Goal: Transaction & Acquisition: Obtain resource

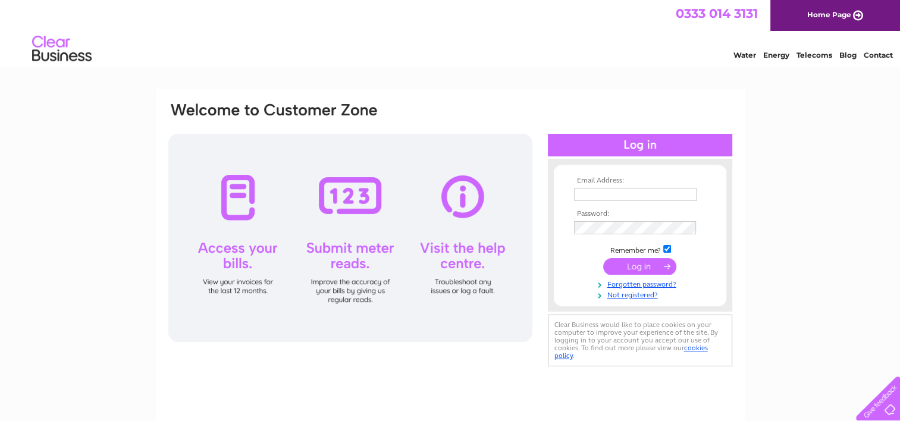
click at [597, 190] on input "text" at bounding box center [635, 194] width 122 height 13
click at [607, 188] on input "text" at bounding box center [636, 195] width 124 height 14
click at [615, 190] on input "text" at bounding box center [636, 195] width 124 height 14
type input "[EMAIL_ADDRESS][DOMAIN_NAME]"
click at [603, 259] on input "submit" at bounding box center [639, 267] width 73 height 17
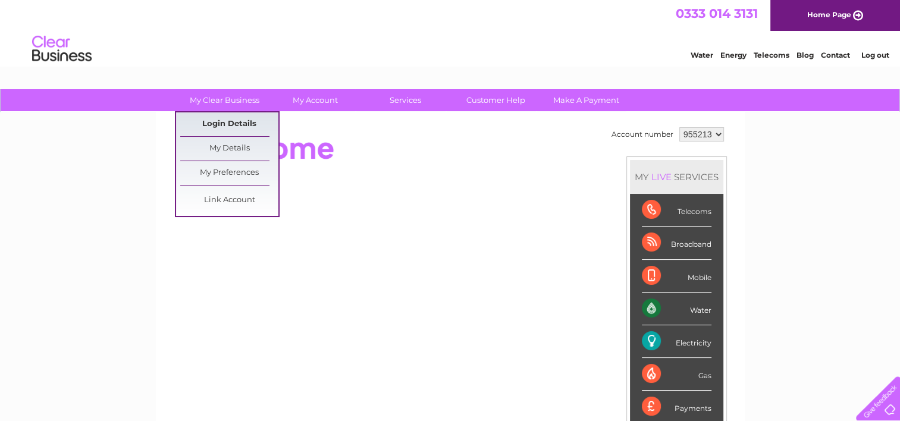
click at [235, 128] on link "Login Details" at bounding box center [229, 124] width 98 height 24
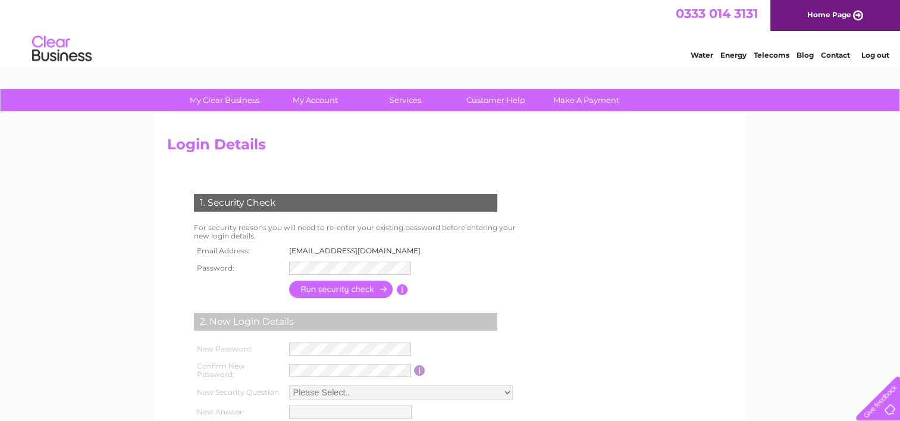
click at [253, 112] on div "Login Details 1. Security Check For security reasons you will need to re-enter …" at bounding box center [450, 296] width 589 height 368
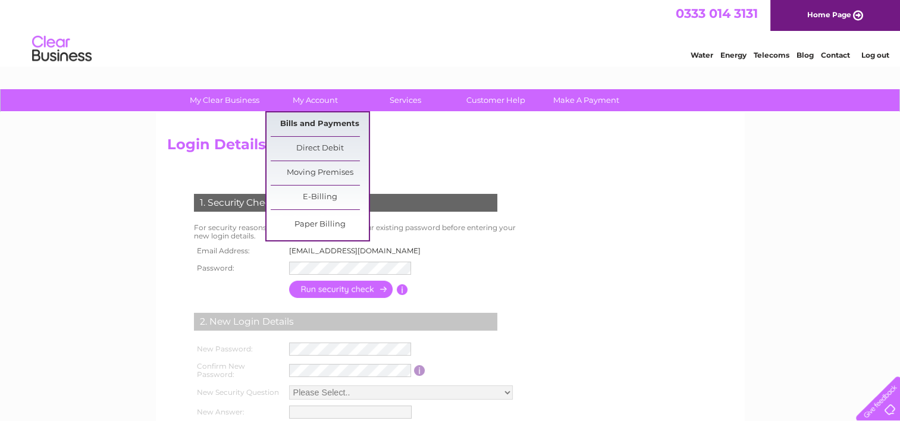
click at [319, 124] on link "Bills and Payments" at bounding box center [320, 124] width 98 height 24
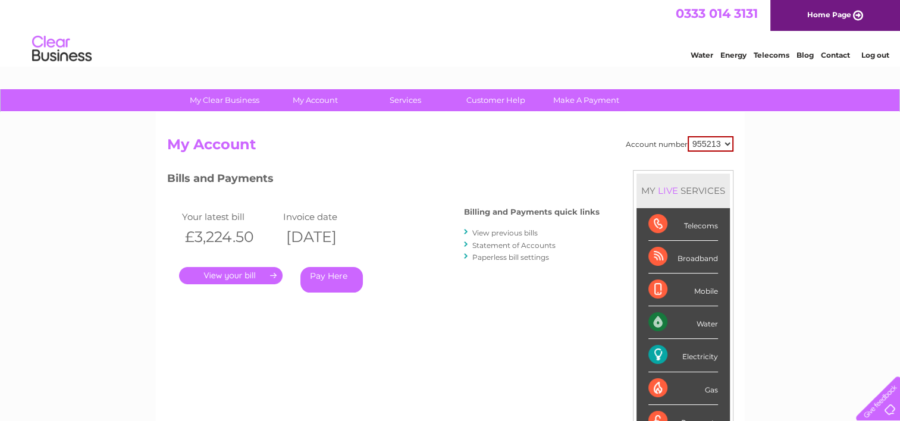
click at [238, 278] on link "." at bounding box center [230, 275] width 103 height 17
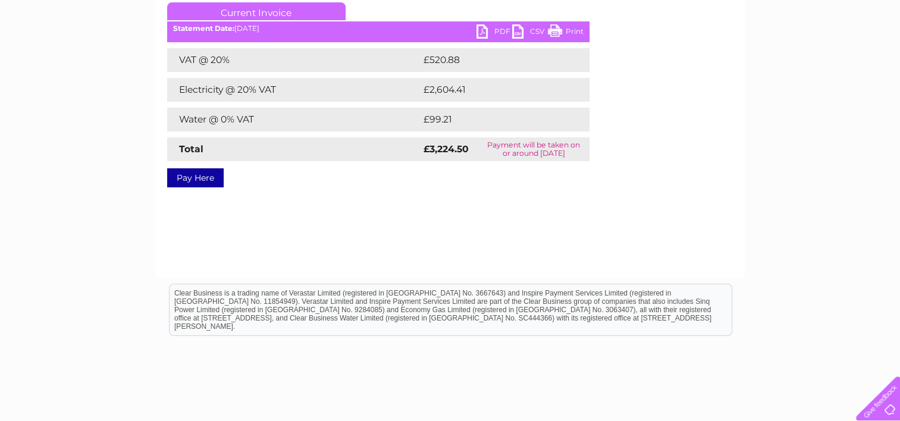
scroll to position [170, 0]
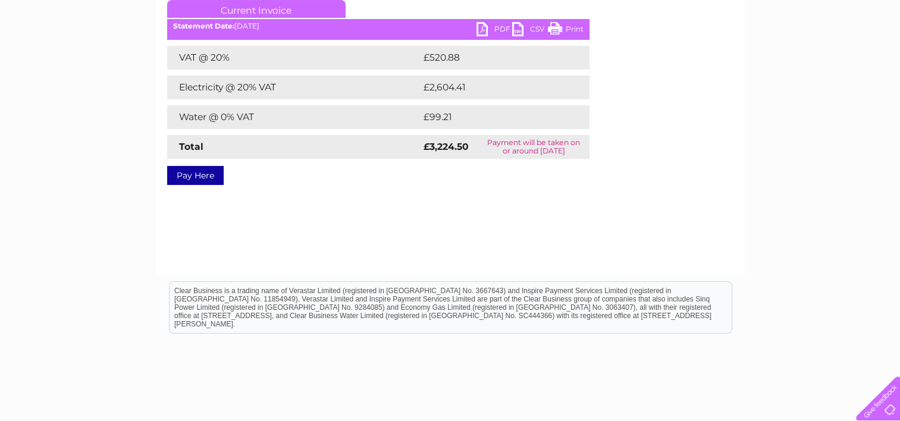
click at [492, 31] on link "PDF" at bounding box center [494, 30] width 36 height 17
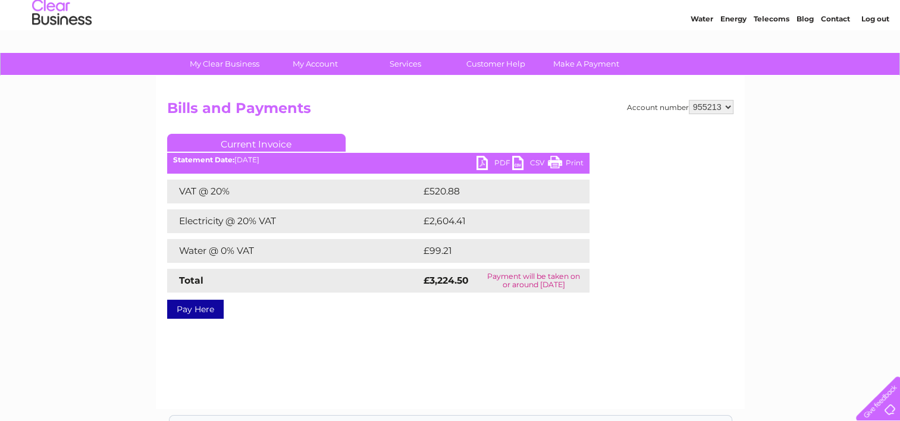
scroll to position [15, 0]
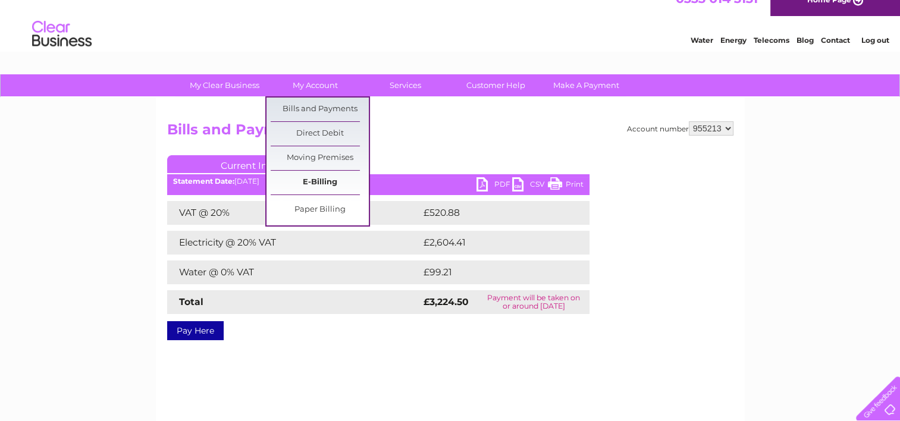
click at [338, 183] on link "E-Billing" at bounding box center [320, 183] width 98 height 24
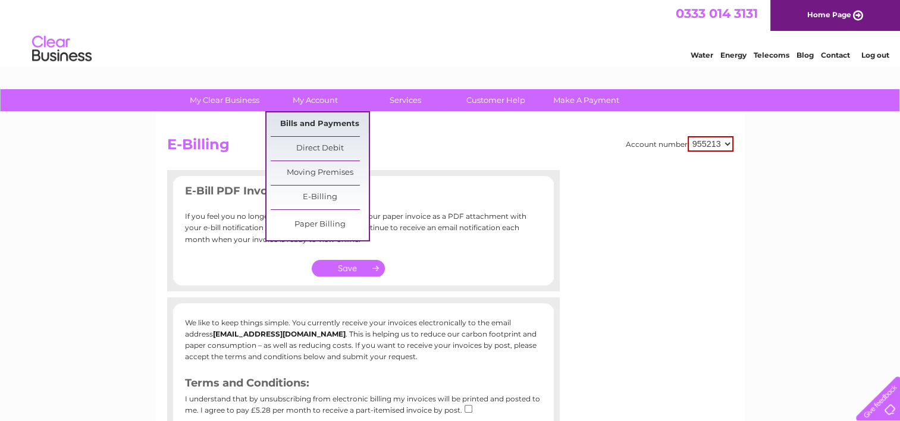
click at [304, 116] on link "Bills and Payments" at bounding box center [320, 124] width 98 height 24
click at [300, 116] on link "Bills and Payments" at bounding box center [320, 124] width 98 height 24
click at [299, 116] on link "Bills and Payments" at bounding box center [320, 124] width 98 height 24
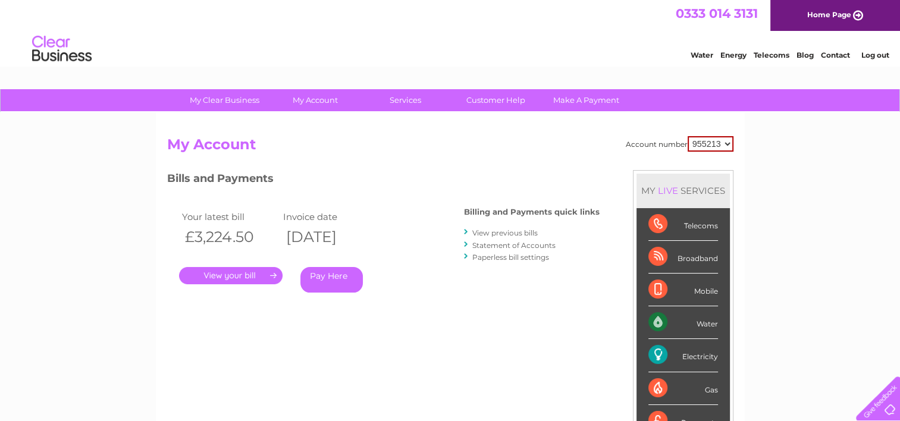
click at [228, 279] on link "." at bounding box center [230, 275] width 103 height 17
click at [516, 232] on link "View previous bills" at bounding box center [504, 232] width 65 height 9
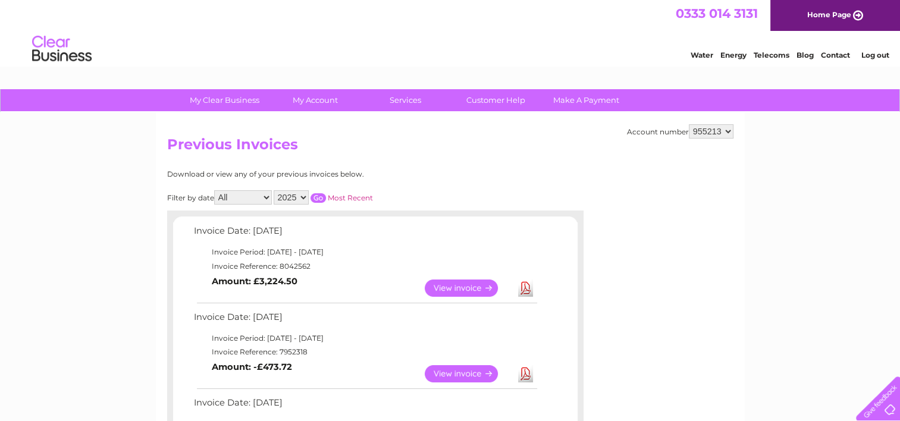
click at [897, 93] on div "My Clear Business Login Details My Details My Preferences Link Account My Accou…" at bounding box center [450, 100] width 900 height 23
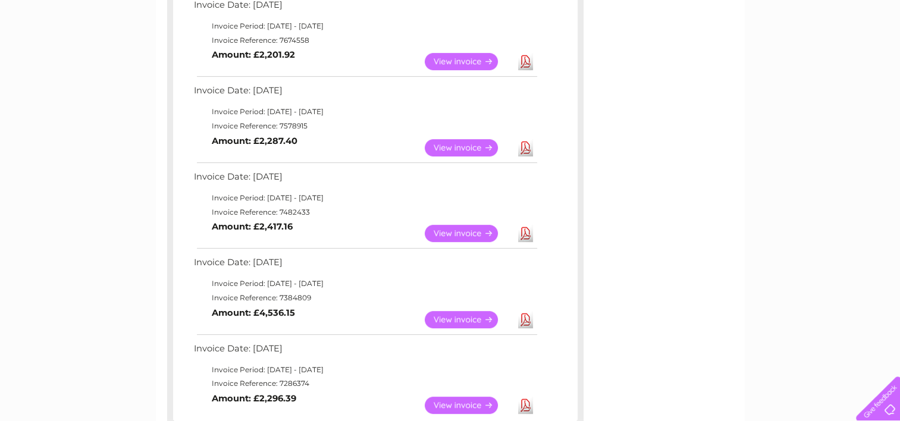
scroll to position [554, 0]
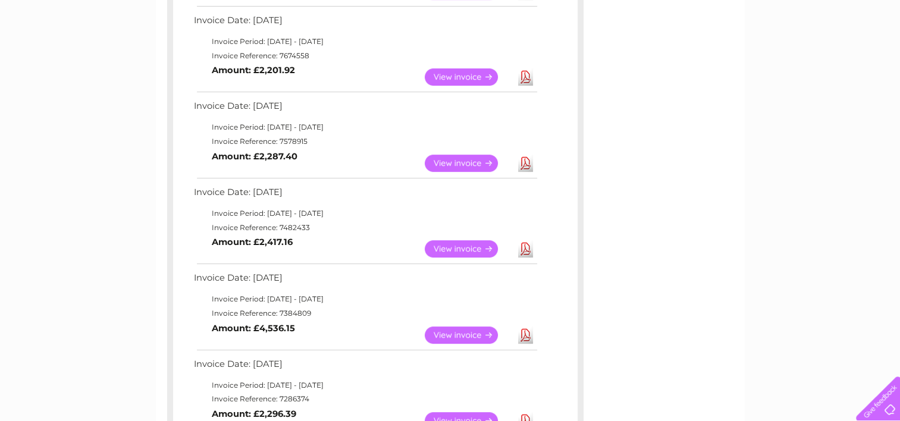
click at [526, 162] on link "Download" at bounding box center [525, 163] width 15 height 17
click at [469, 162] on link "View" at bounding box center [468, 163] width 87 height 17
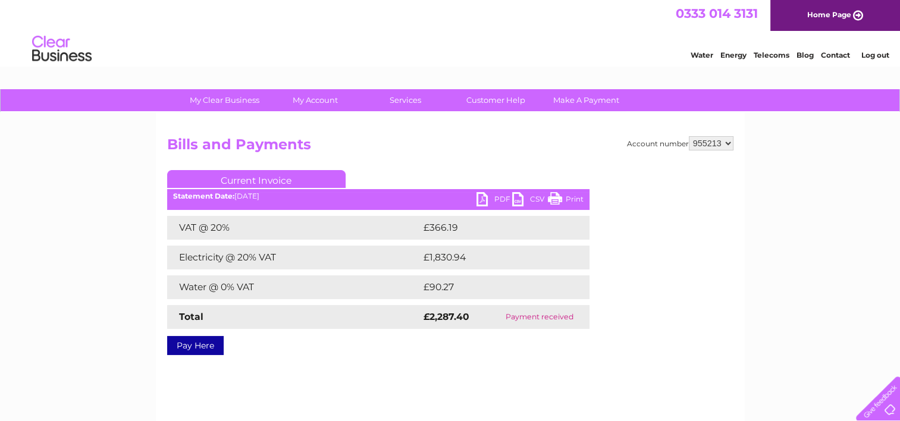
click at [492, 193] on link "PDF" at bounding box center [494, 200] width 36 height 17
click at [574, 197] on link "Print" at bounding box center [566, 200] width 36 height 17
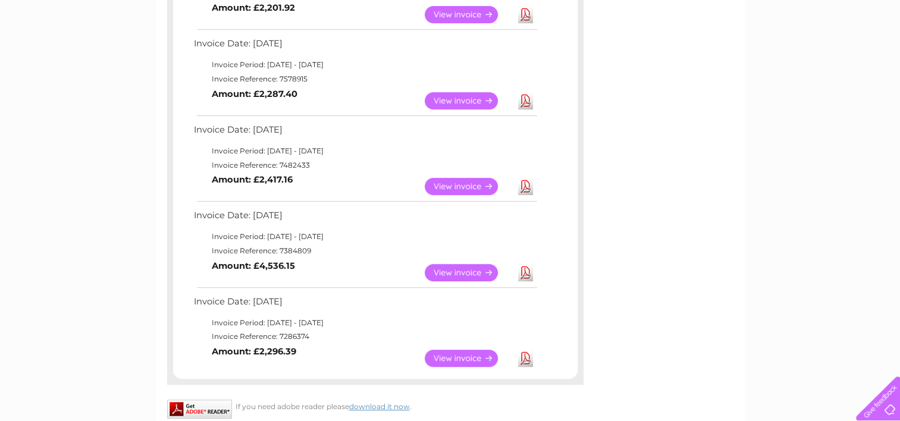
scroll to position [624, 0]
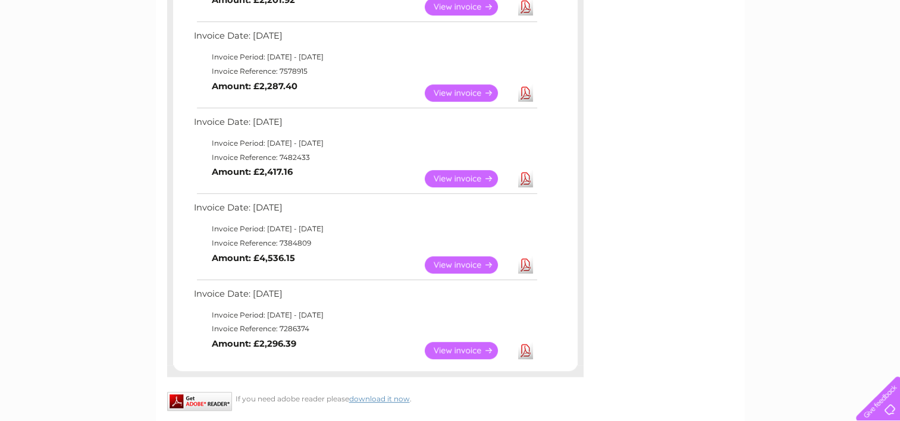
click at [526, 348] on link "Download" at bounding box center [525, 350] width 15 height 17
click at [439, 344] on link "View" at bounding box center [468, 350] width 87 height 17
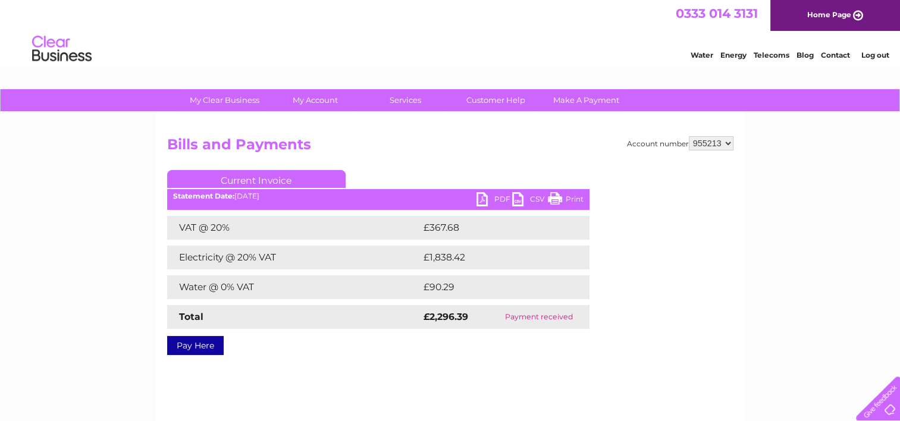
drag, startPoint x: 578, startPoint y: 203, endPoint x: 458, endPoint y: 367, distance: 202.6
click at [577, 203] on link "Print" at bounding box center [566, 200] width 36 height 17
click at [554, 200] on link "Print" at bounding box center [566, 200] width 36 height 17
click at [490, 196] on link "PDF" at bounding box center [494, 200] width 36 height 17
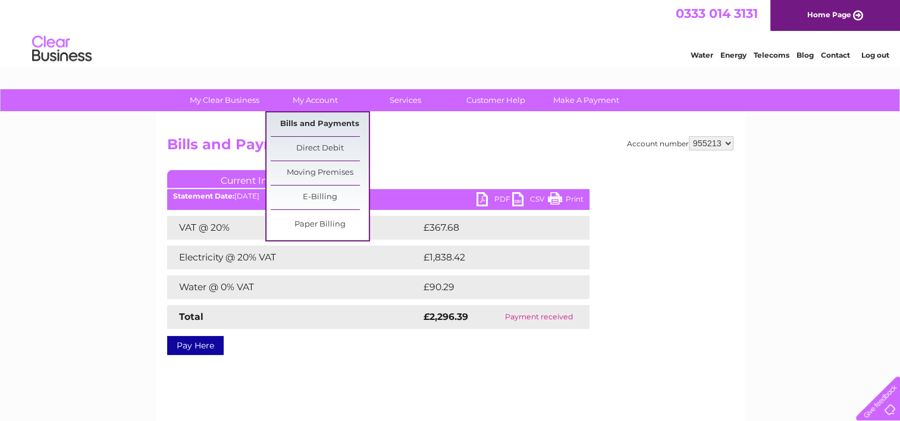
click at [328, 120] on link "Bills and Payments" at bounding box center [320, 124] width 98 height 24
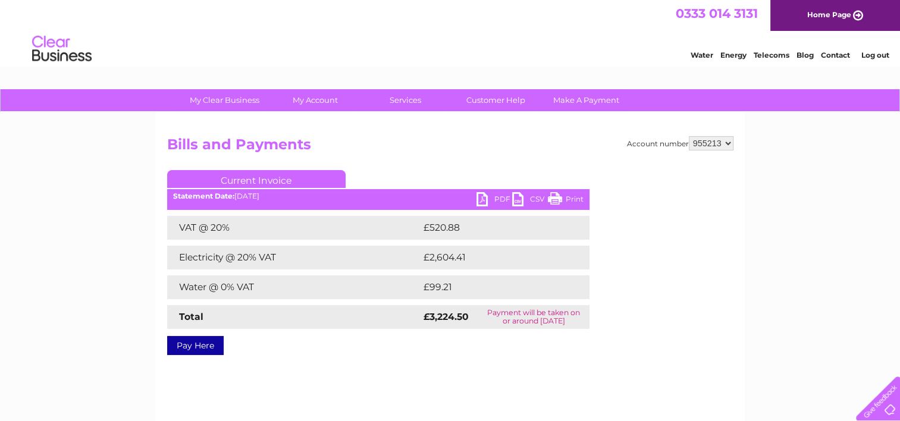
click at [479, 197] on link "PDF" at bounding box center [494, 200] width 36 height 17
click at [52, 53] on img at bounding box center [62, 49] width 61 height 36
